Goal: Information Seeking & Learning: Learn about a topic

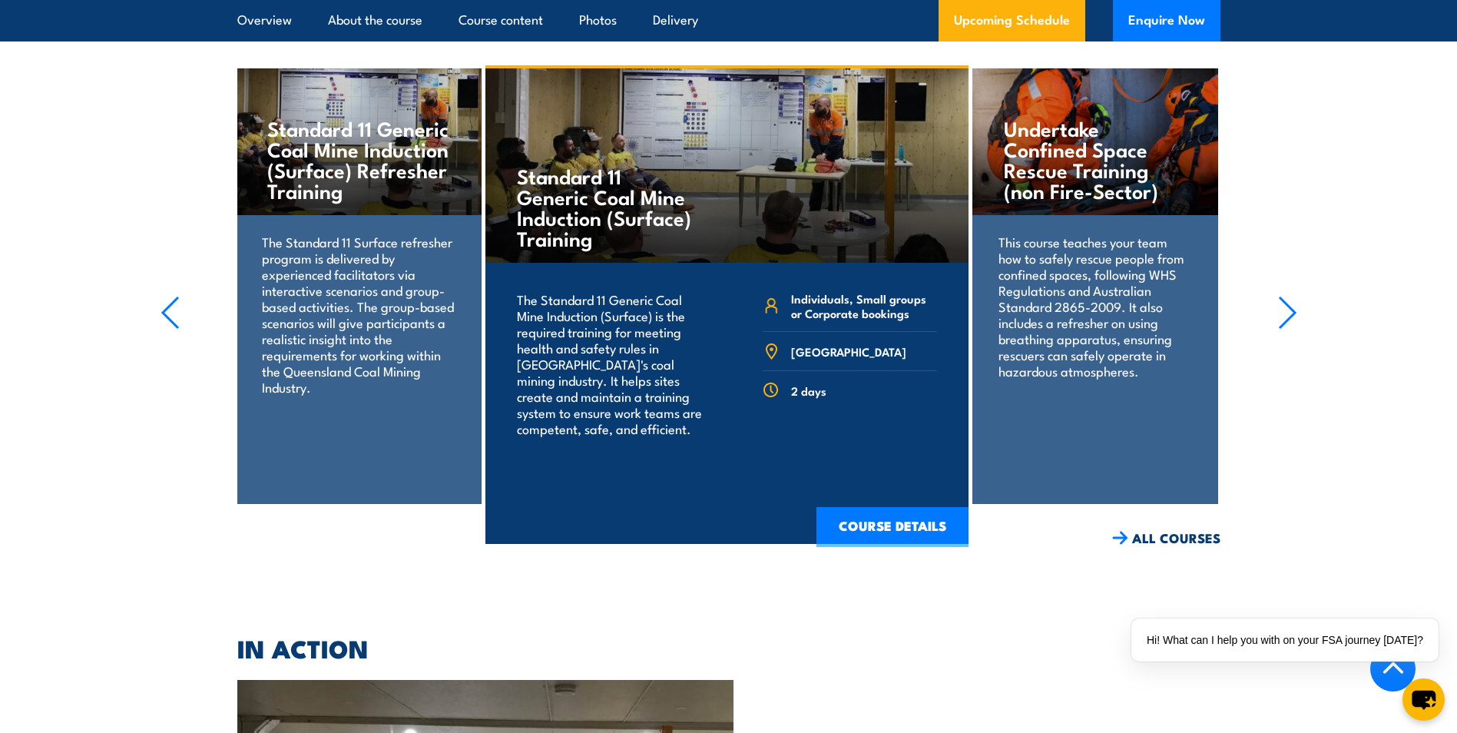
scroll to position [3323, 0]
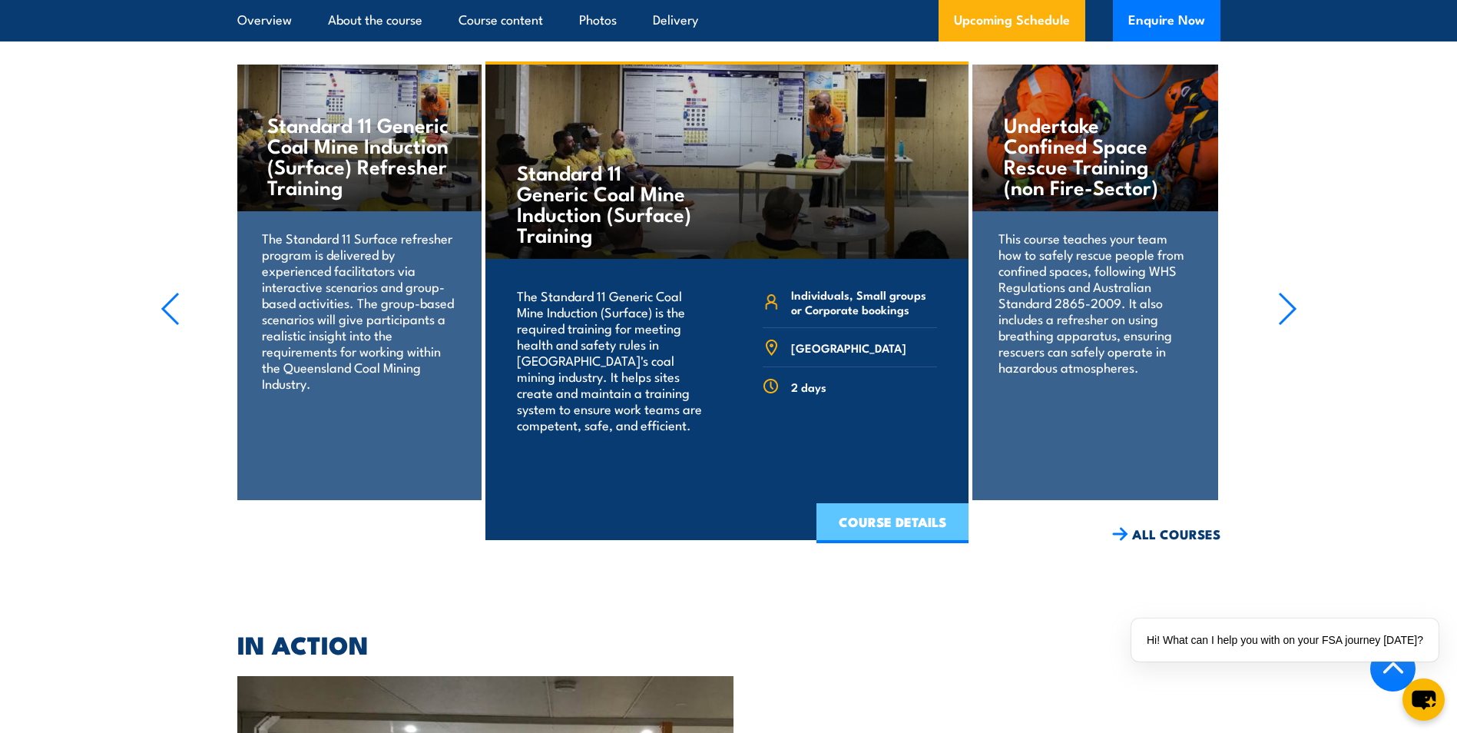
click at [897, 536] on link "COURSE DETAILS" at bounding box center [893, 523] width 152 height 40
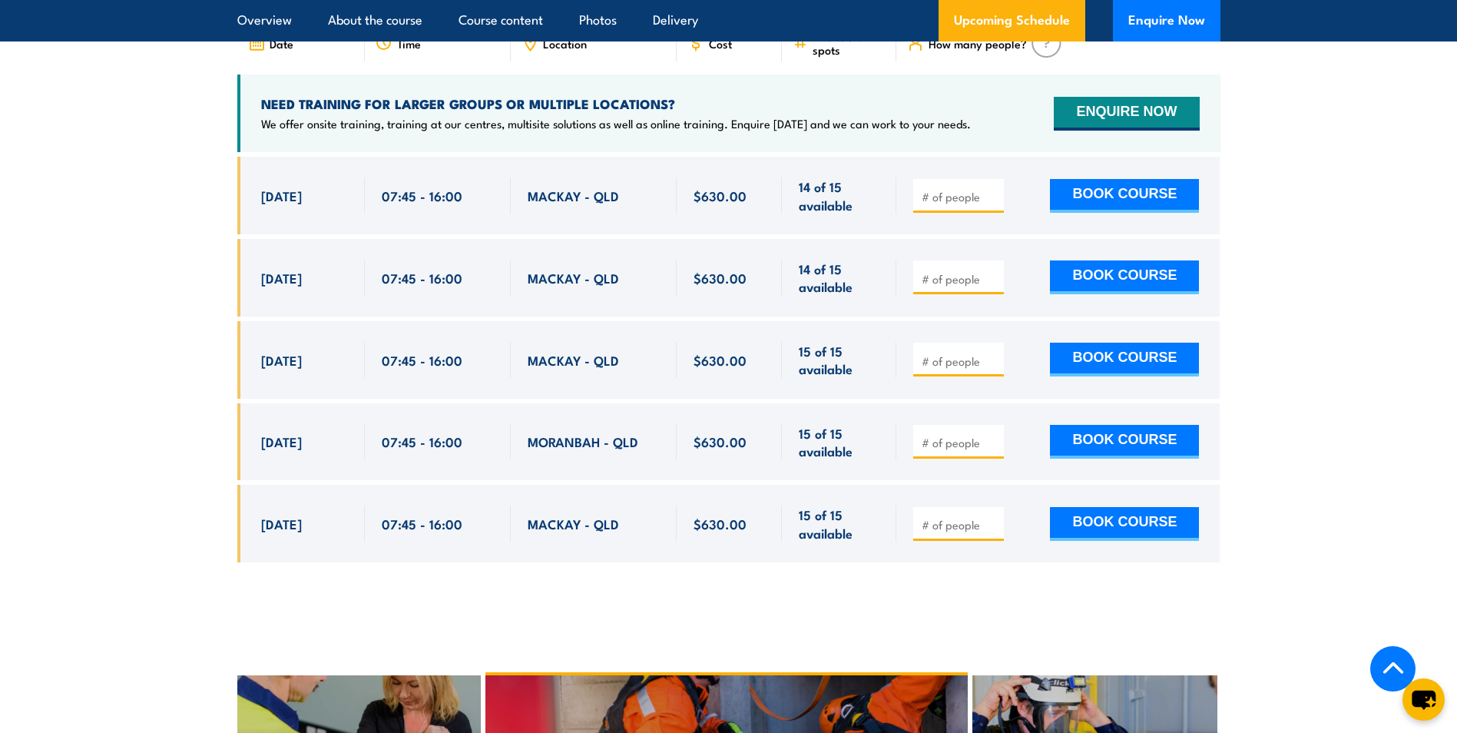
scroll to position [2823, 0]
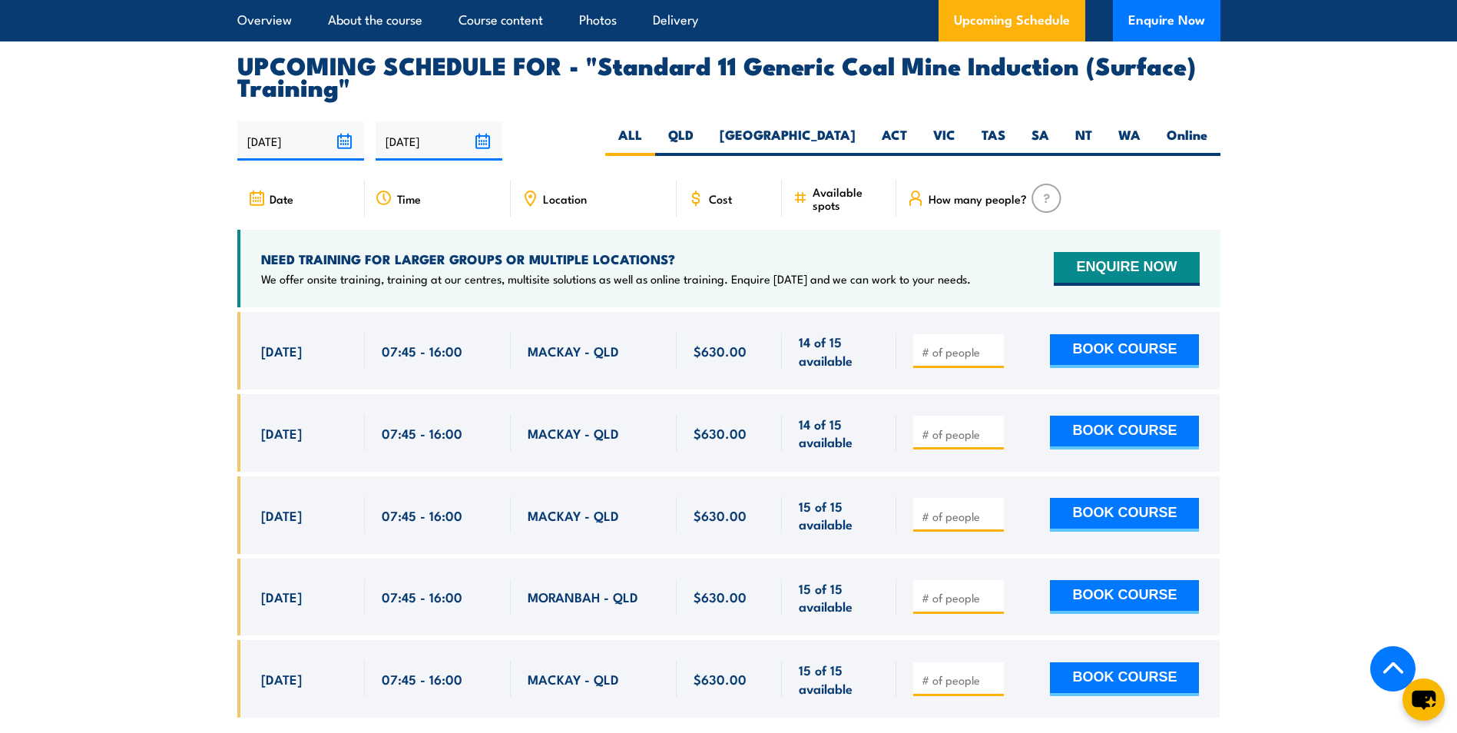
click at [549, 205] on span "Location" at bounding box center [565, 198] width 44 height 13
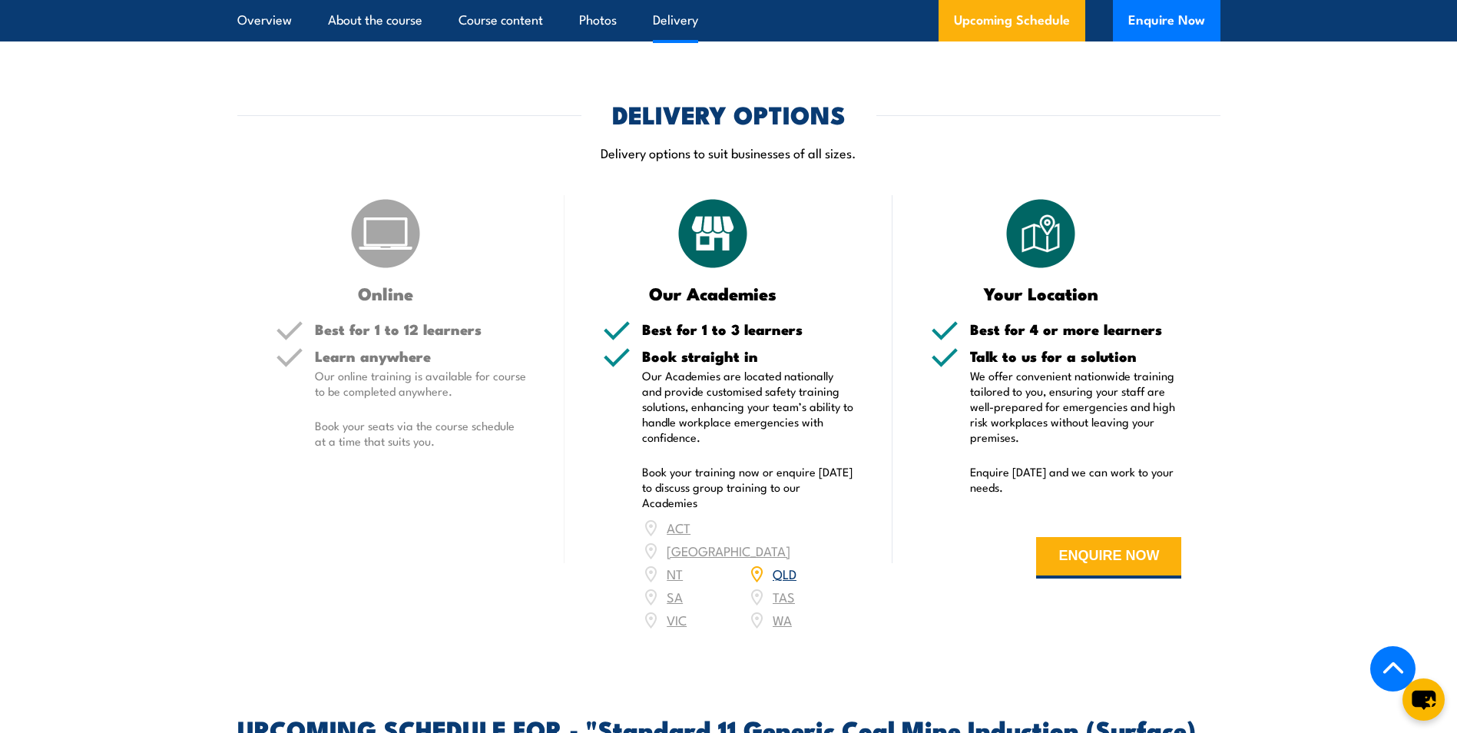
scroll to position [2151, 0]
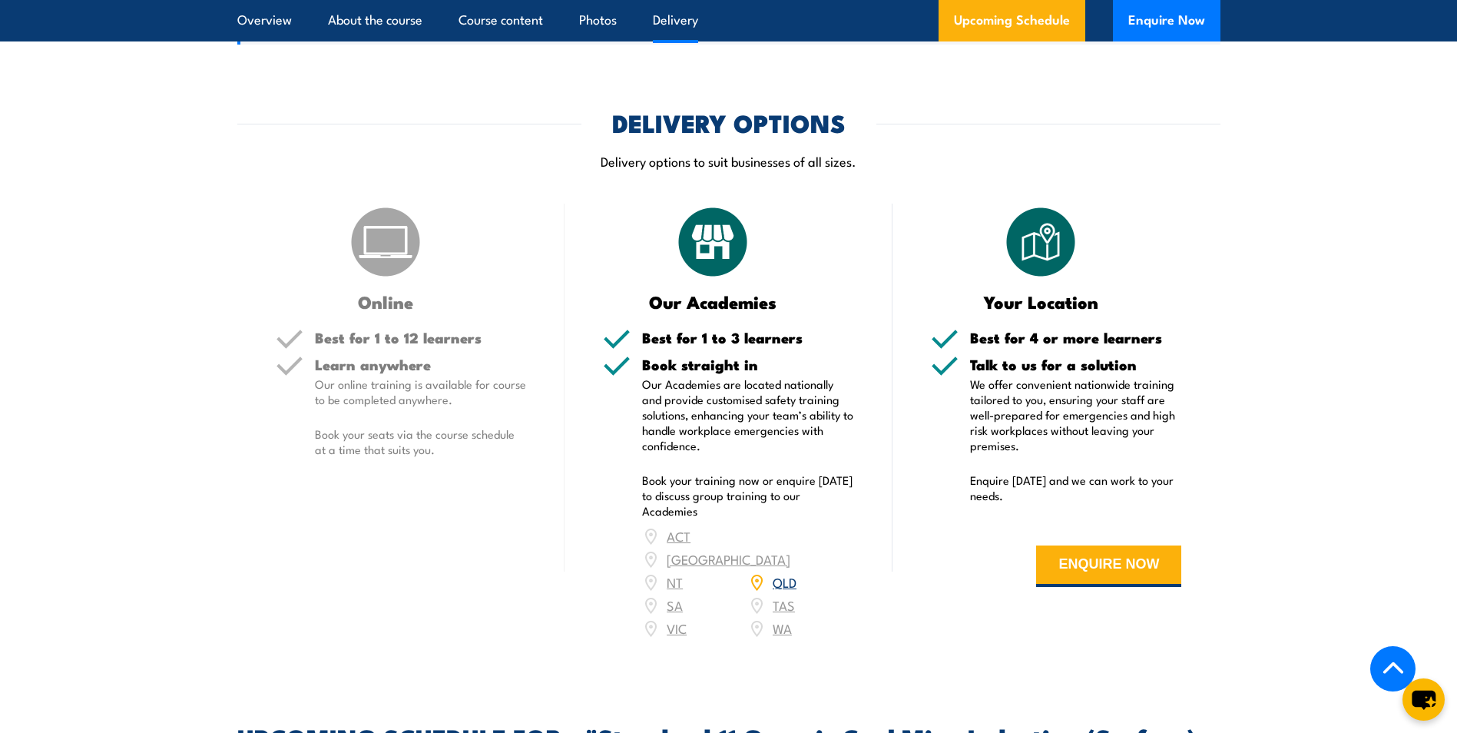
click at [378, 276] on img at bounding box center [385, 242] width 77 height 77
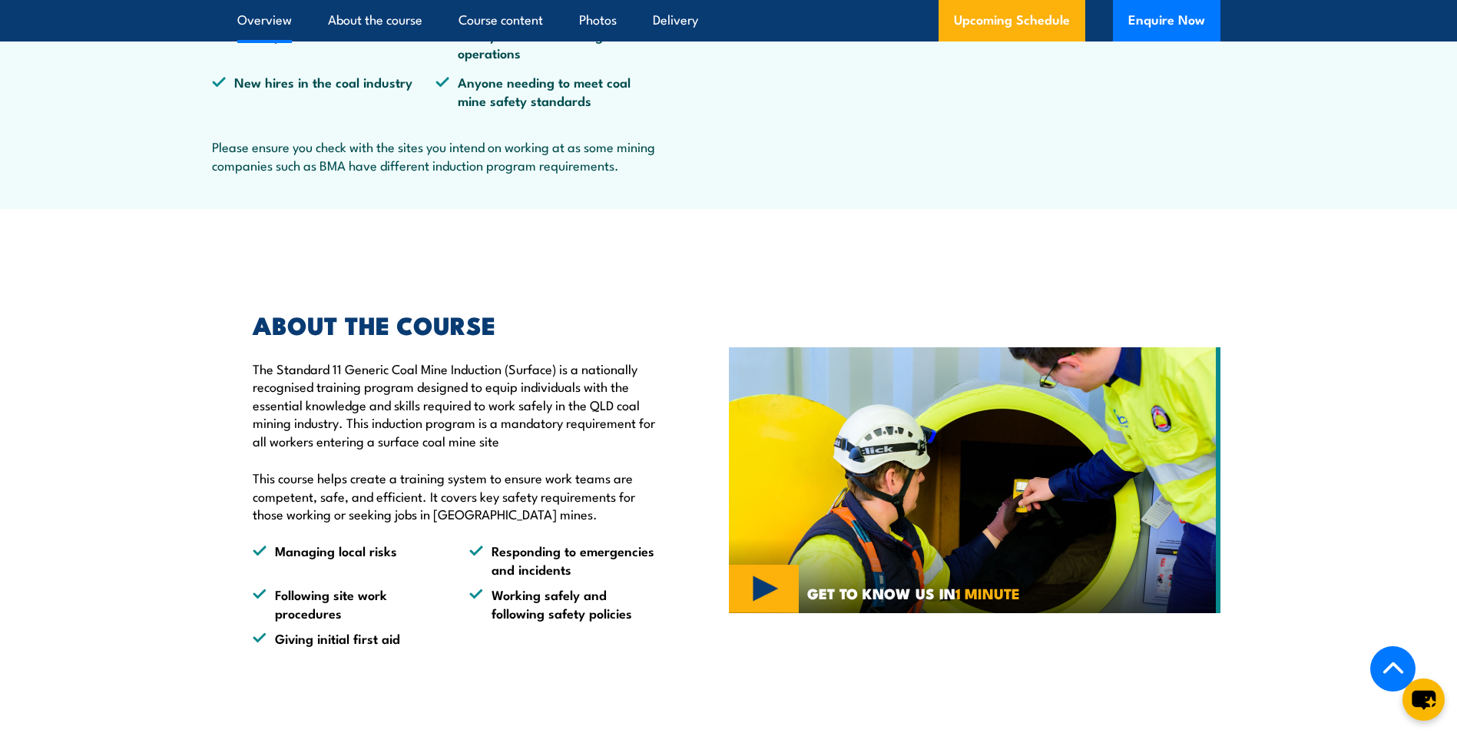
scroll to position [883, 0]
